Goal: Information Seeking & Learning: Learn about a topic

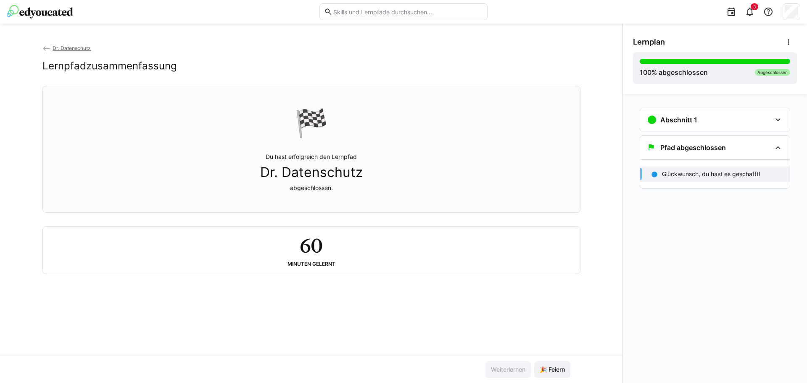
click at [711, 175] on p "Glückwunsch, du hast es geschafft!" at bounding box center [711, 174] width 98 height 8
click at [783, 45] on span at bounding box center [788, 42] width 17 height 17
click at [761, 69] on span "Details ansehen" at bounding box center [760, 65] width 74 height 18
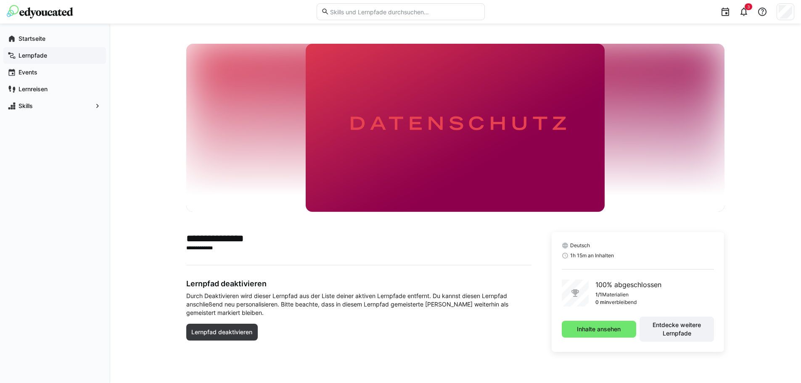
click at [0, 0] on app-navigation-label "Lernpfade" at bounding box center [0, 0] width 0 height 0
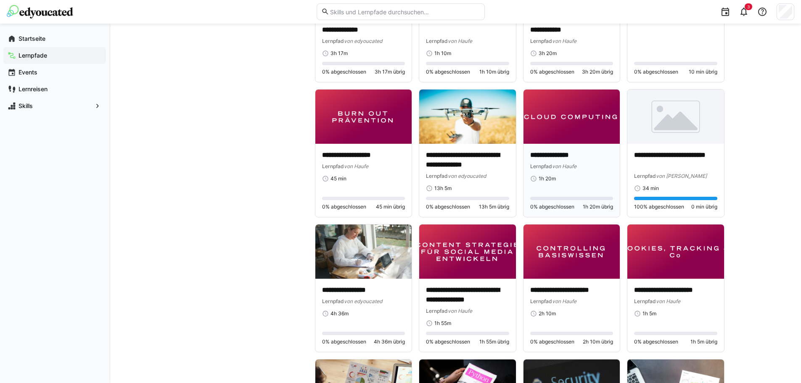
scroll to position [967, 0]
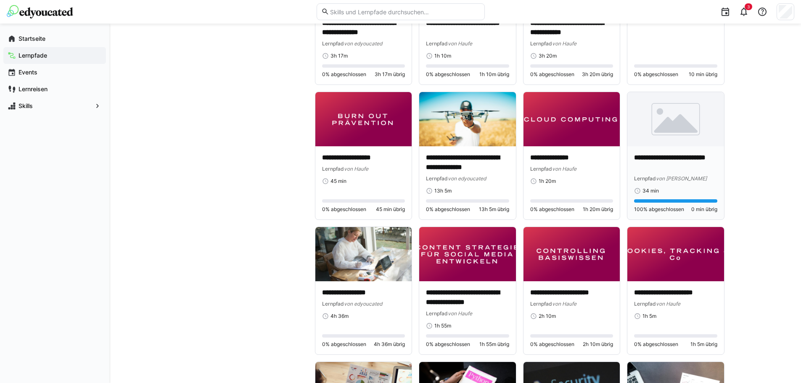
click at [685, 159] on p "**********" at bounding box center [675, 162] width 83 height 19
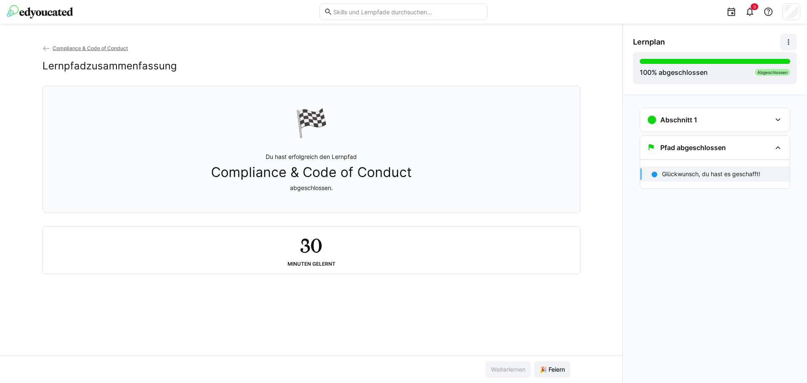
click at [789, 42] on eds-icon at bounding box center [789, 42] width 8 height 8
click at [748, 62] on div "Details ansehen" at bounding box center [760, 64] width 61 height 8
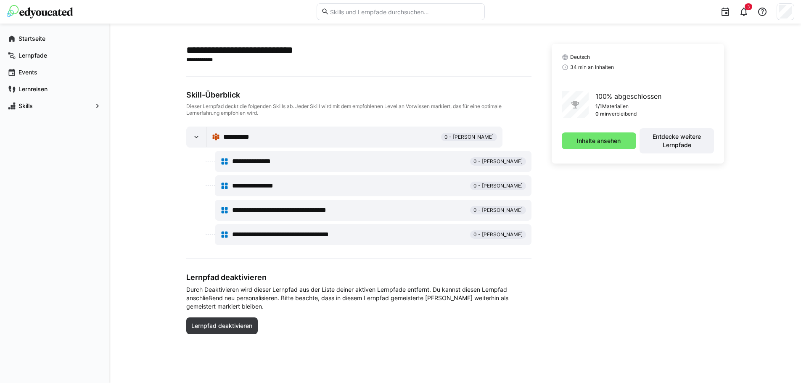
click at [223, 183] on eds-icon at bounding box center [224, 186] width 8 height 8
click at [497, 185] on span "0 - [PERSON_NAME]" at bounding box center [497, 185] width 49 height 7
click at [192, 135] on eds-icon at bounding box center [196, 137] width 8 height 8
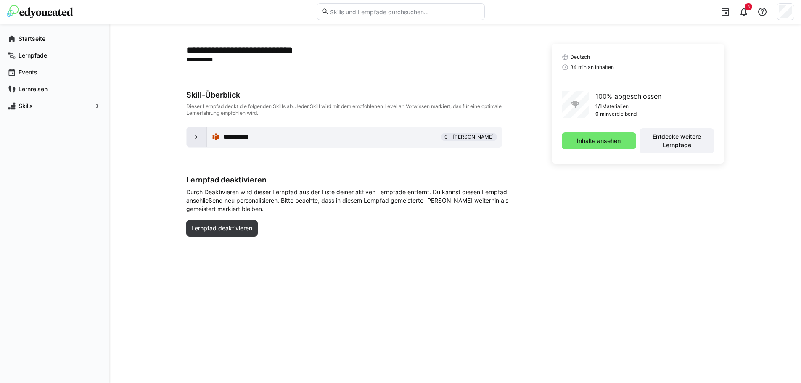
click at [192, 135] on eds-icon at bounding box center [196, 137] width 8 height 8
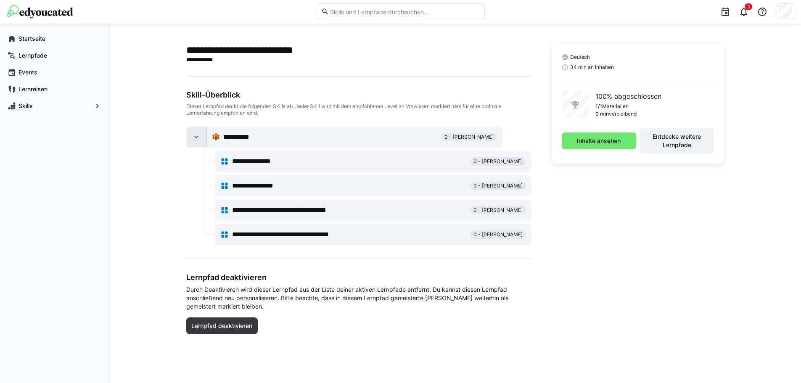
click at [202, 135] on div at bounding box center [197, 137] width 20 height 20
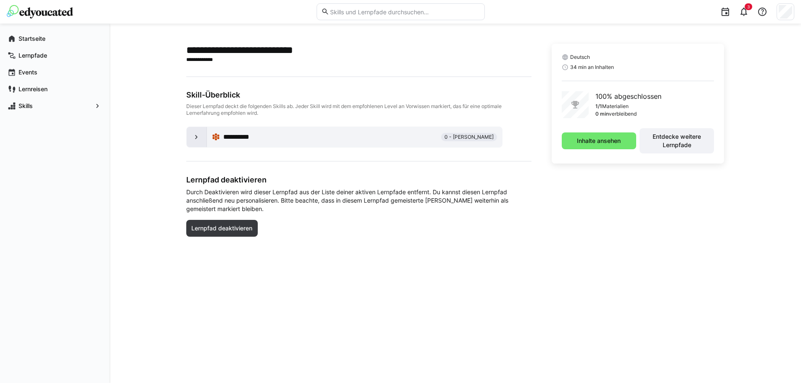
click at [202, 135] on div at bounding box center [197, 137] width 20 height 20
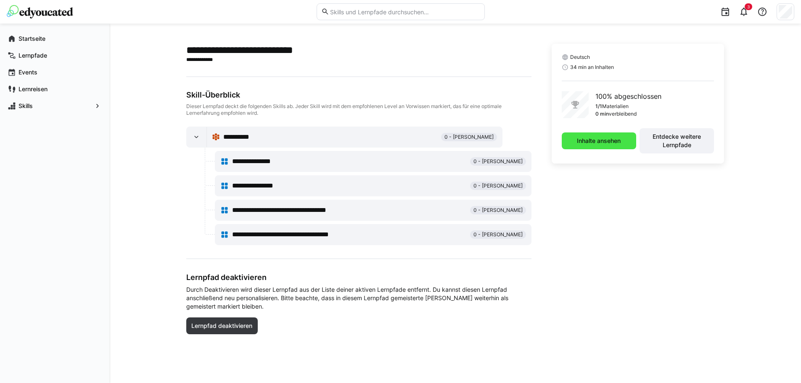
click at [615, 140] on span "Inhalte ansehen" at bounding box center [599, 141] width 46 height 8
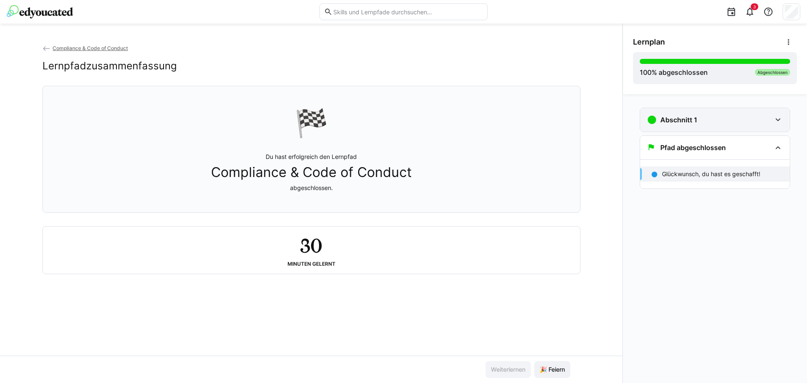
click at [774, 121] on eds-icon at bounding box center [778, 120] width 10 height 10
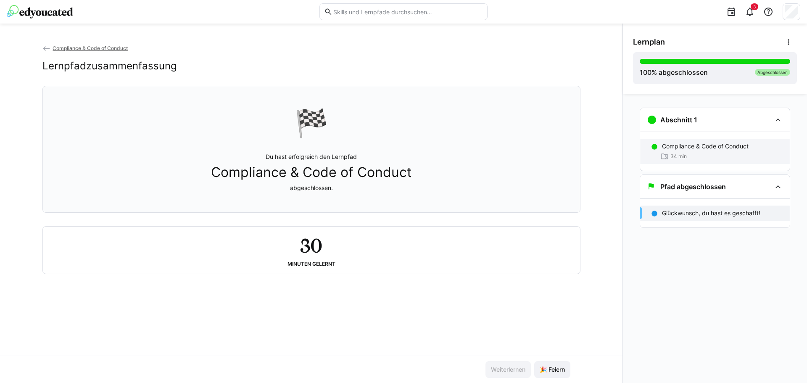
click at [680, 153] on span "34 min" at bounding box center [679, 156] width 16 height 7
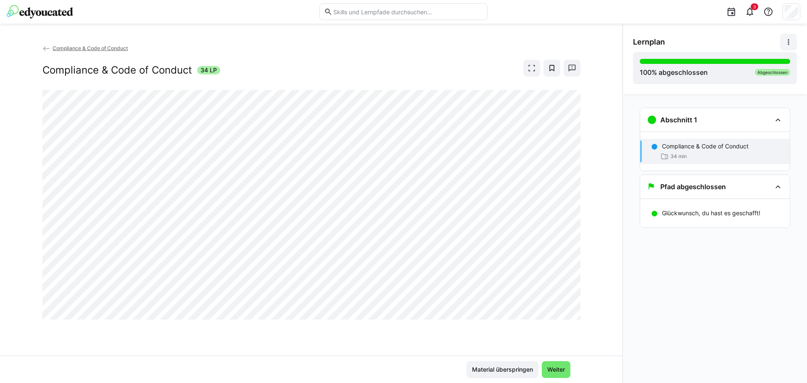
click at [787, 39] on eds-icon at bounding box center [789, 42] width 8 height 8
